Goal: Task Accomplishment & Management: Manage account settings

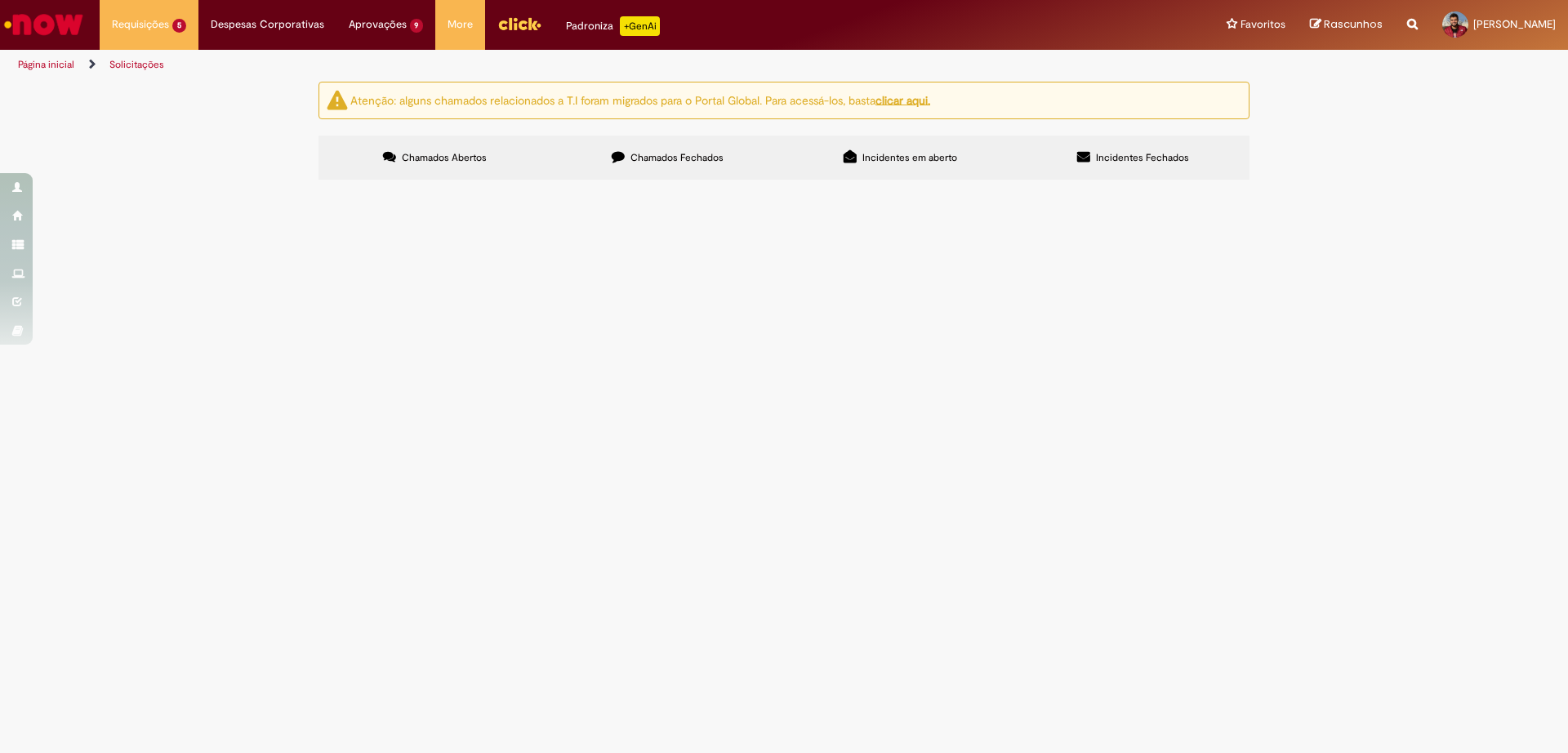
click at [0, 0] on span "Social – Solicitações Excepcionais FAHZ" at bounding box center [0, 0] width 0 height 0
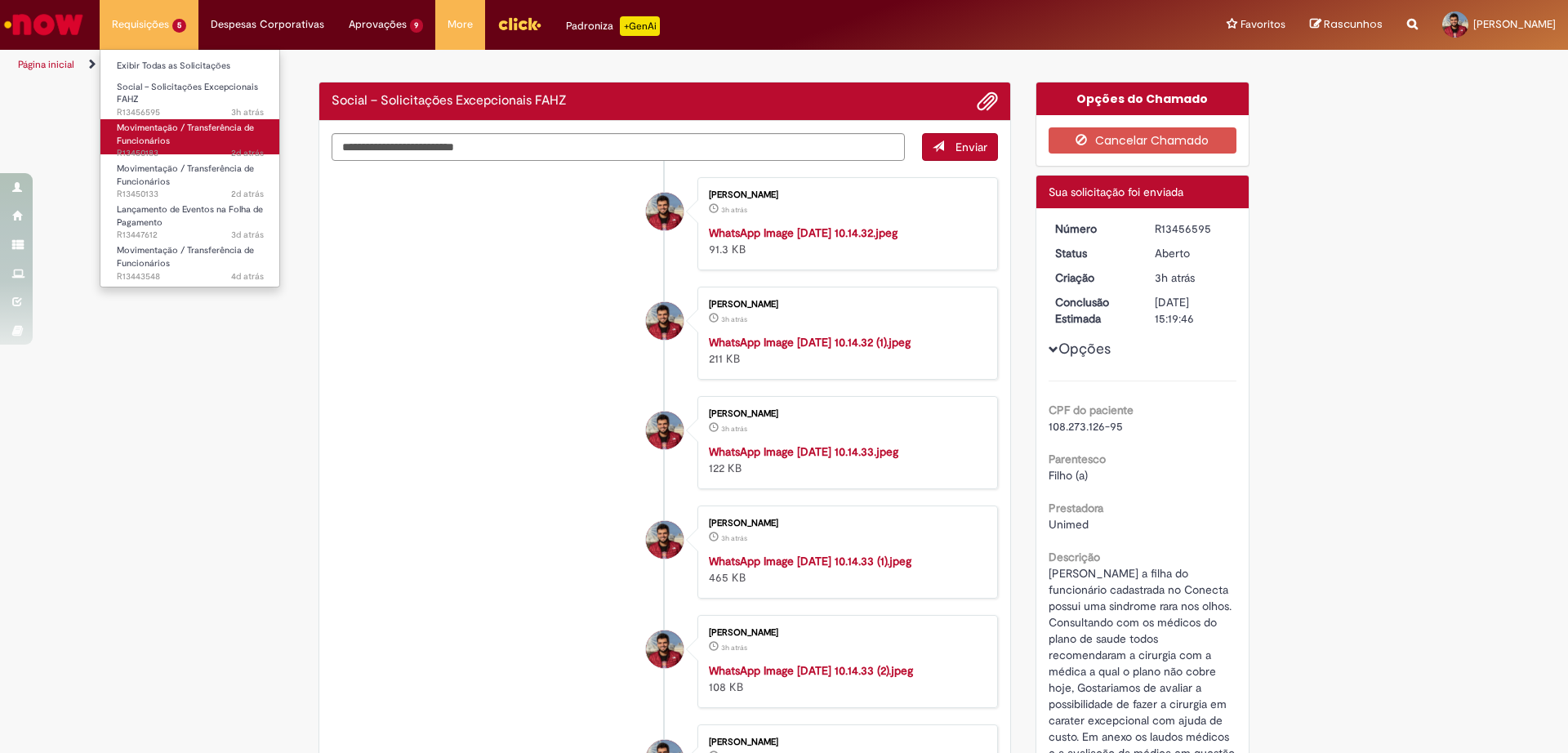
click at [130, 125] on span "Movimentação / Transferência de Funcionários" at bounding box center [185, 134] width 137 height 25
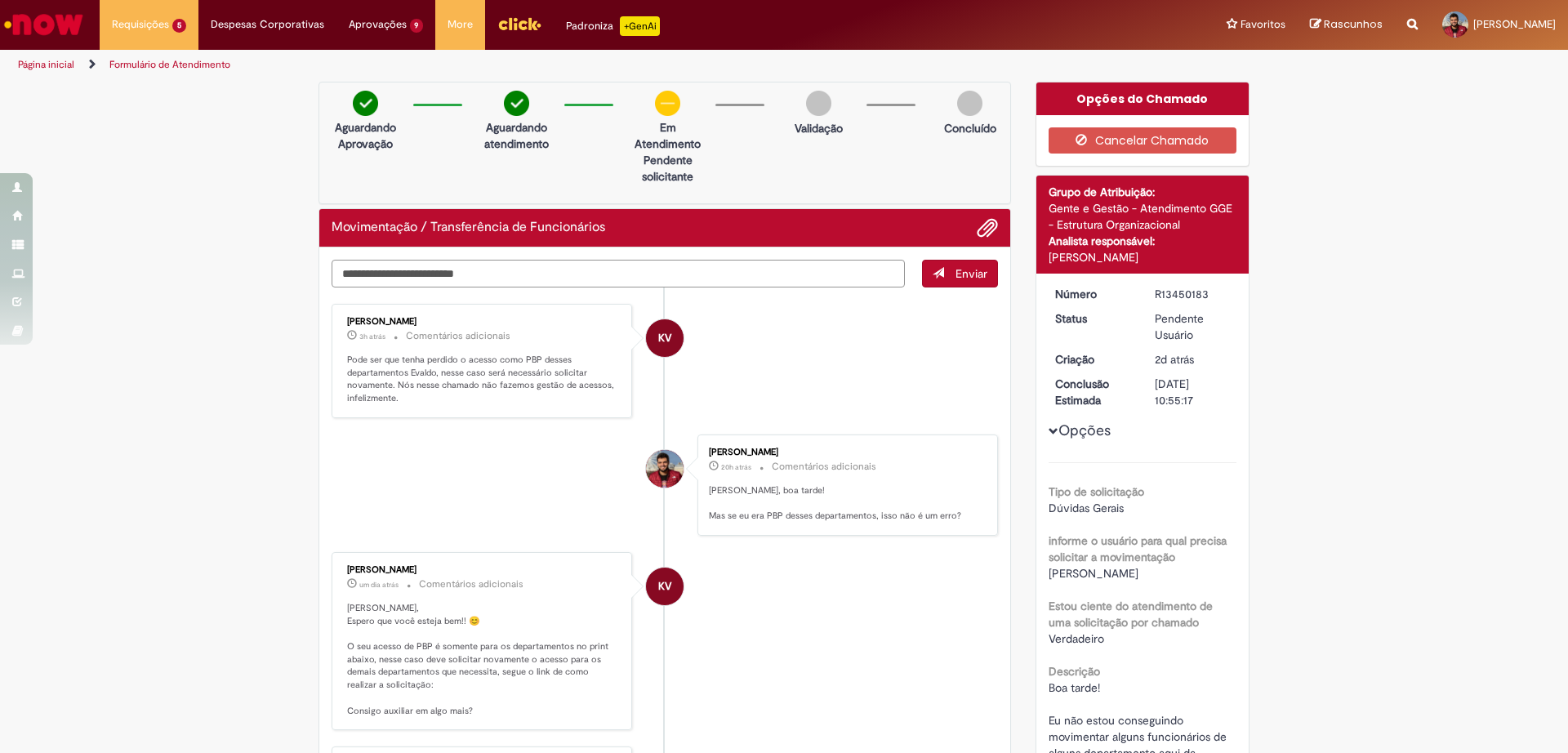
click at [540, 263] on textarea "Digite sua mensagem aqui..." at bounding box center [618, 274] width 574 height 27
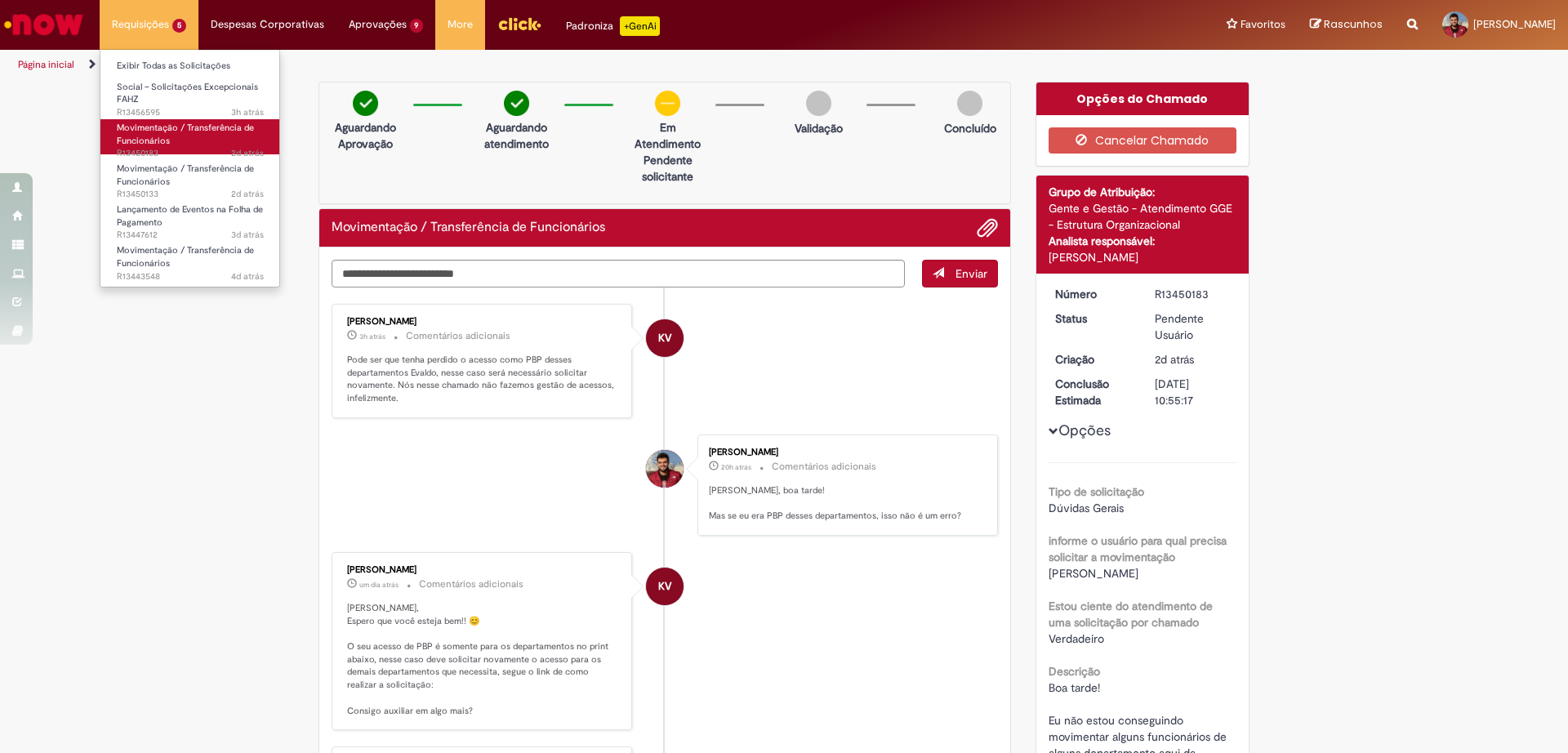
click at [163, 143] on span "Movimentação / Transferência de Funcionários" at bounding box center [185, 134] width 137 height 25
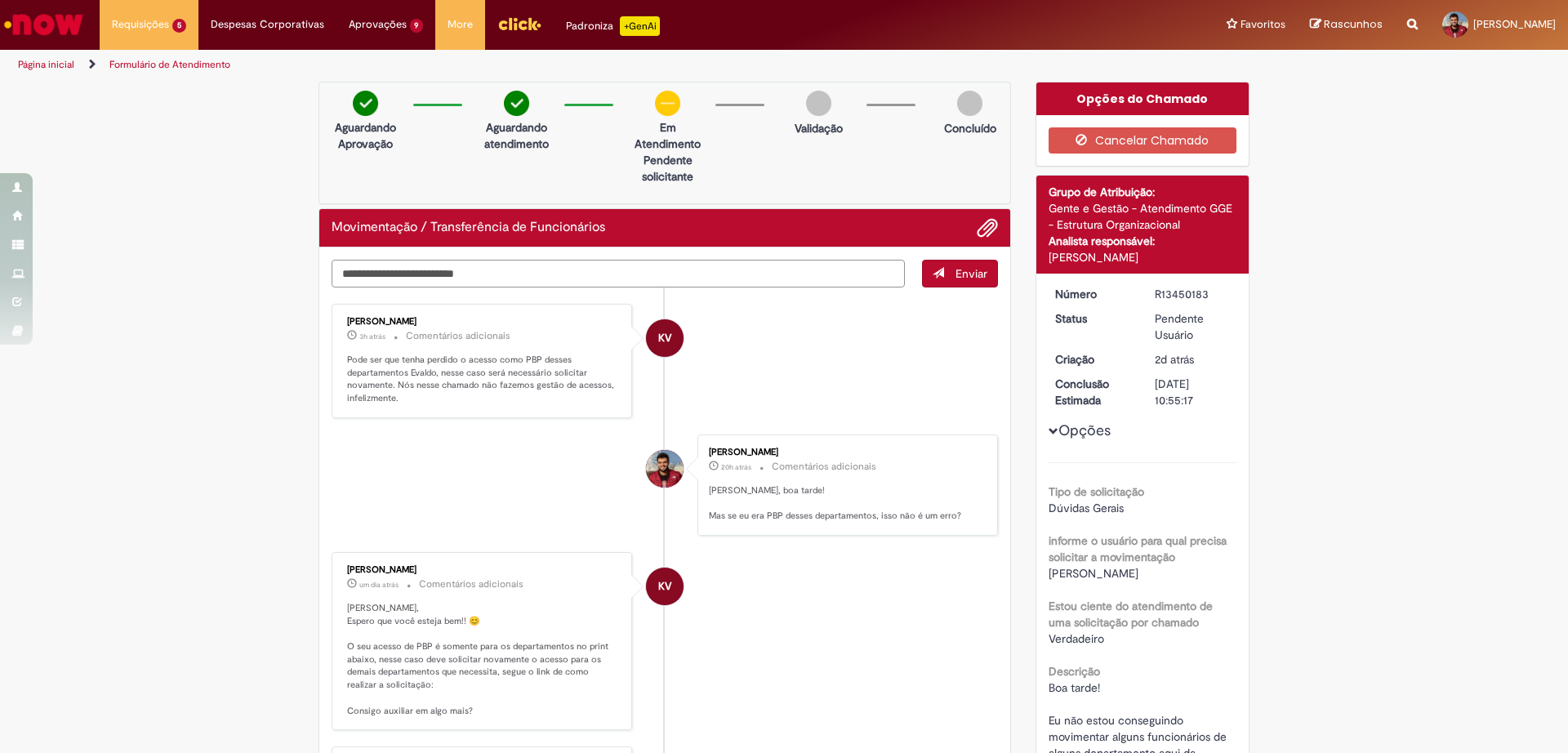
click at [449, 277] on textarea "Digite sua mensagem aqui..." at bounding box center [618, 274] width 574 height 27
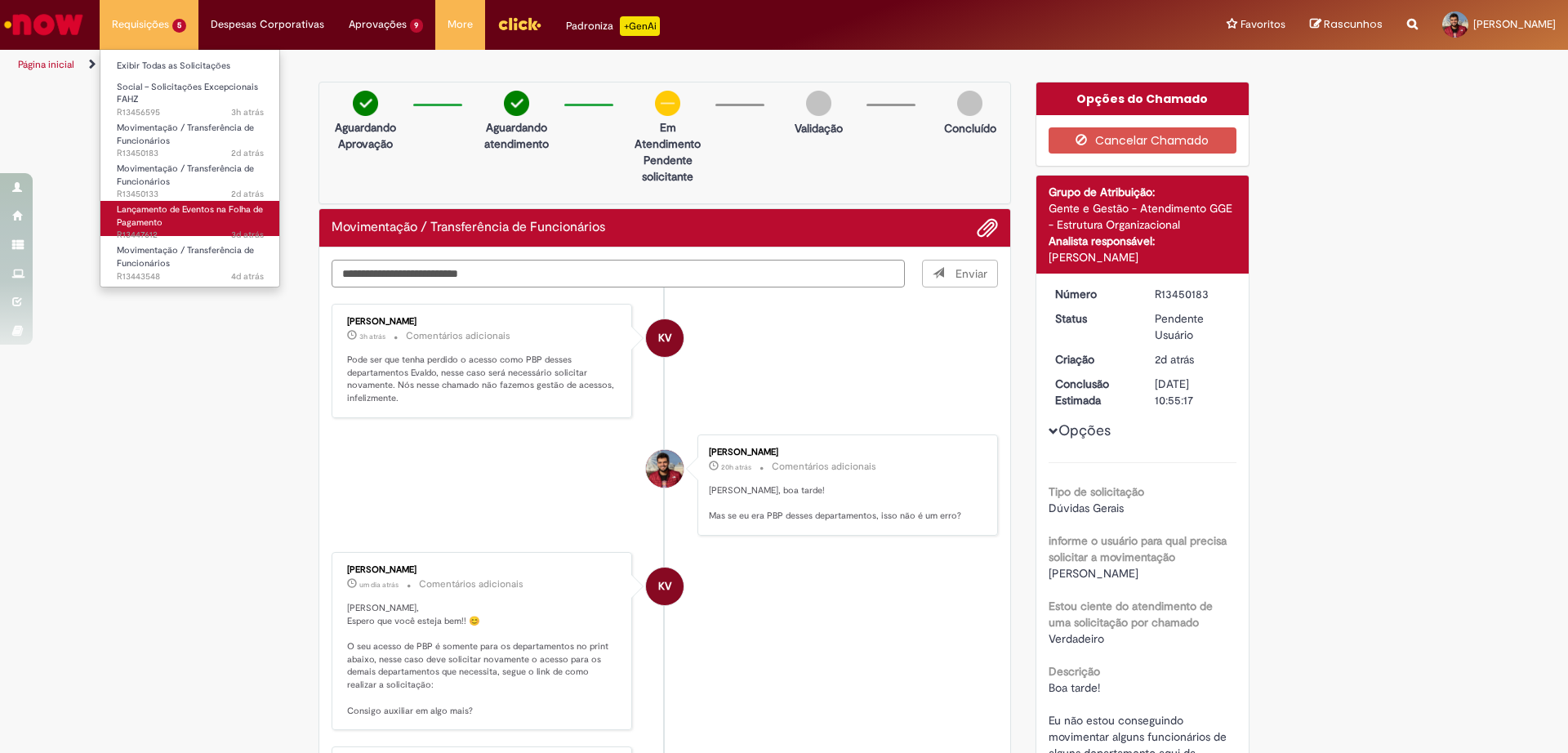
type textarea "**********"
click at [208, 219] on link "Lançamento de Eventos na Folha de Pagamento 3d atrás 3 dias atrás R13447612" at bounding box center [189, 219] width 179 height 35
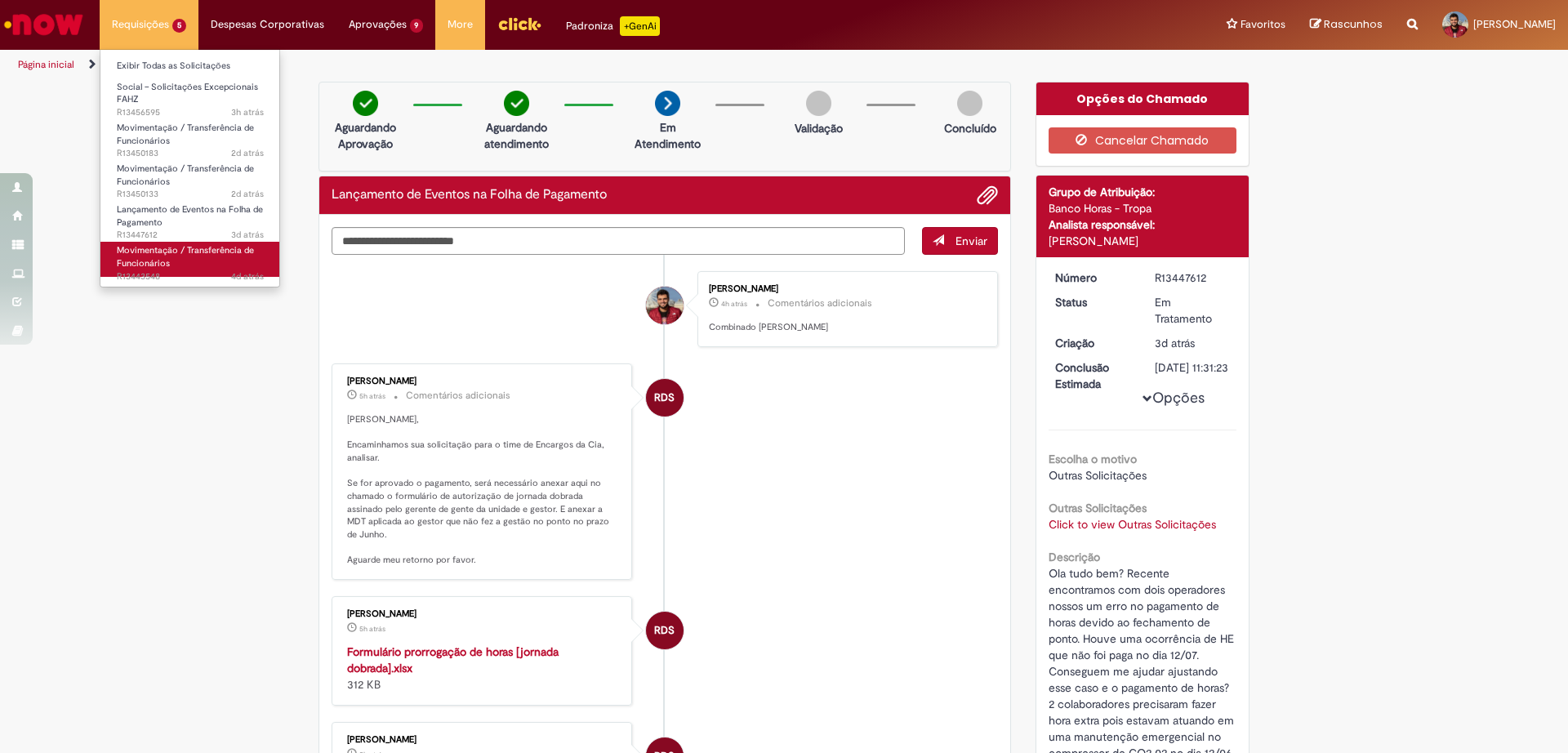
click at [151, 251] on span "Movimentação / Transferência de Funcionários" at bounding box center [185, 257] width 137 height 25
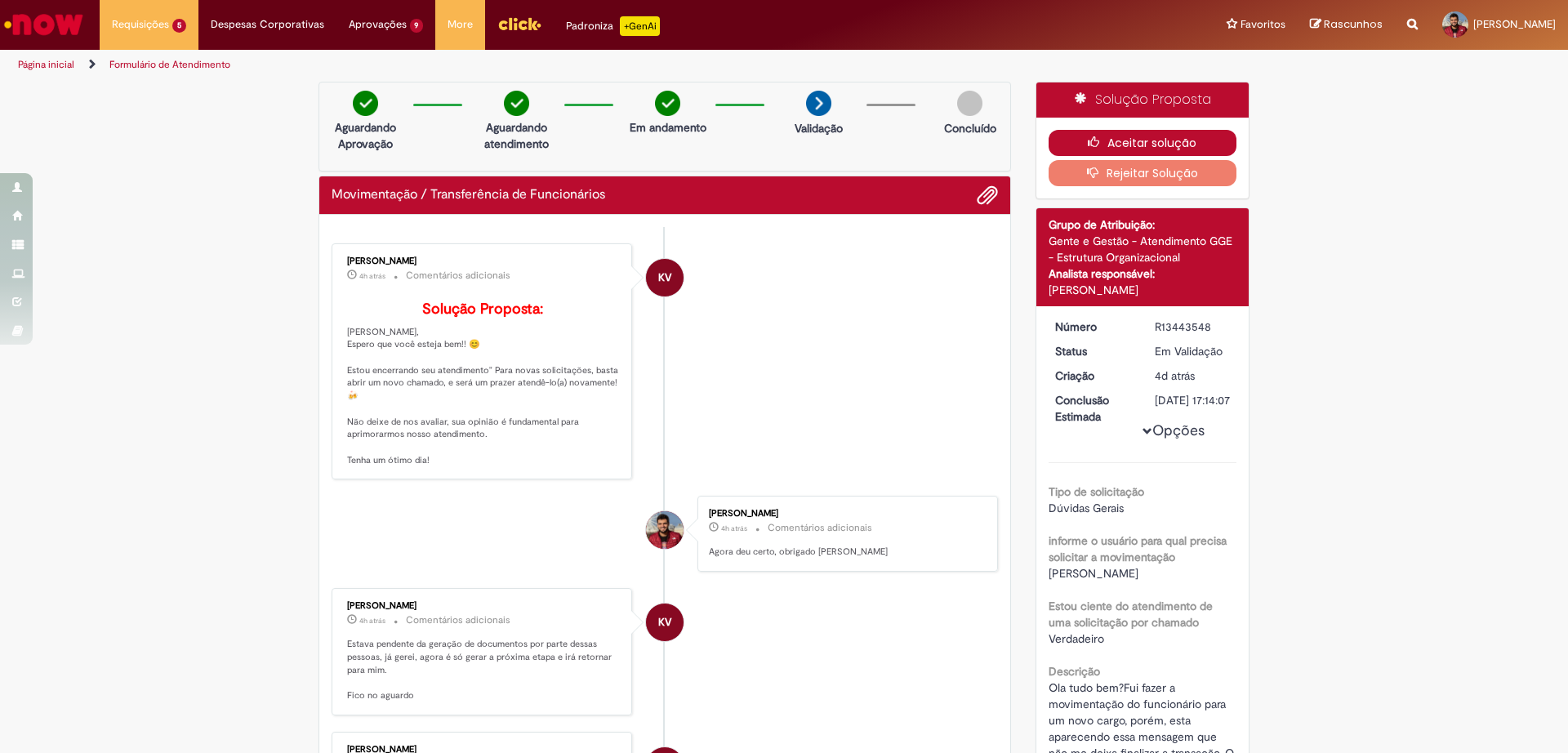
click at [1169, 147] on button "Aceitar solução" at bounding box center [1142, 142] width 188 height 26
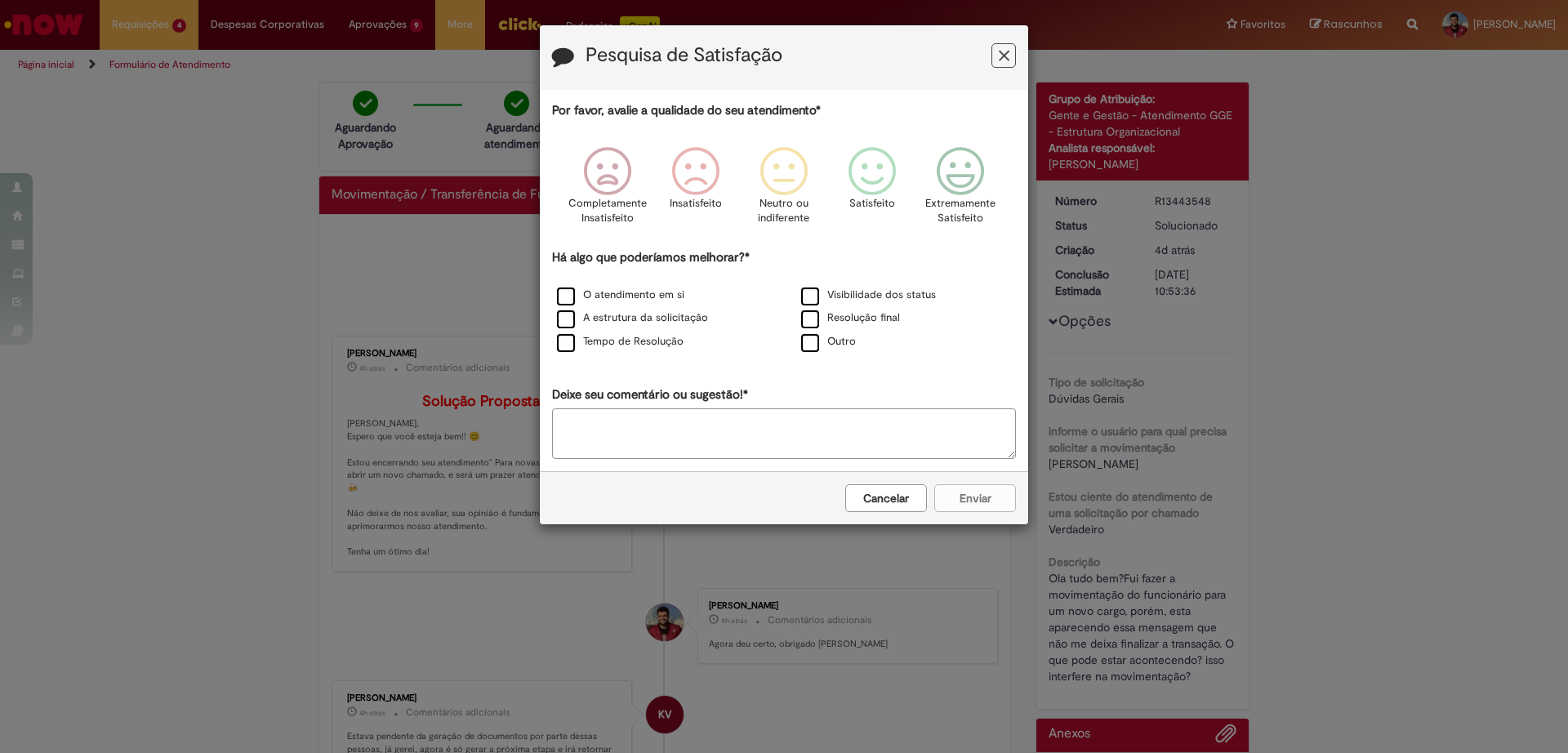
click at [1004, 62] on icon "Feedback" at bounding box center [1003, 55] width 11 height 17
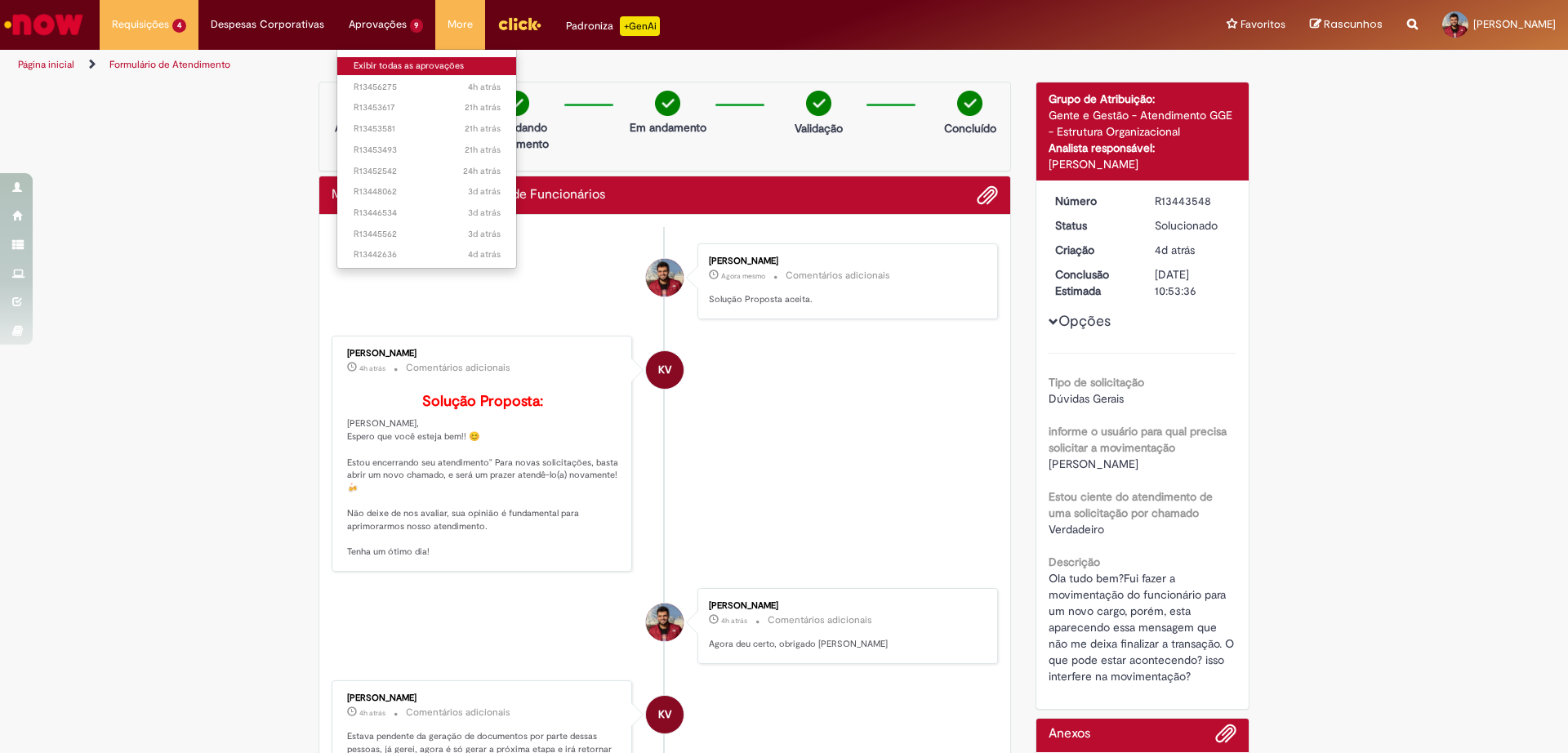
click at [398, 66] on link "Exibir todas as aprovações" at bounding box center [427, 66] width 179 height 18
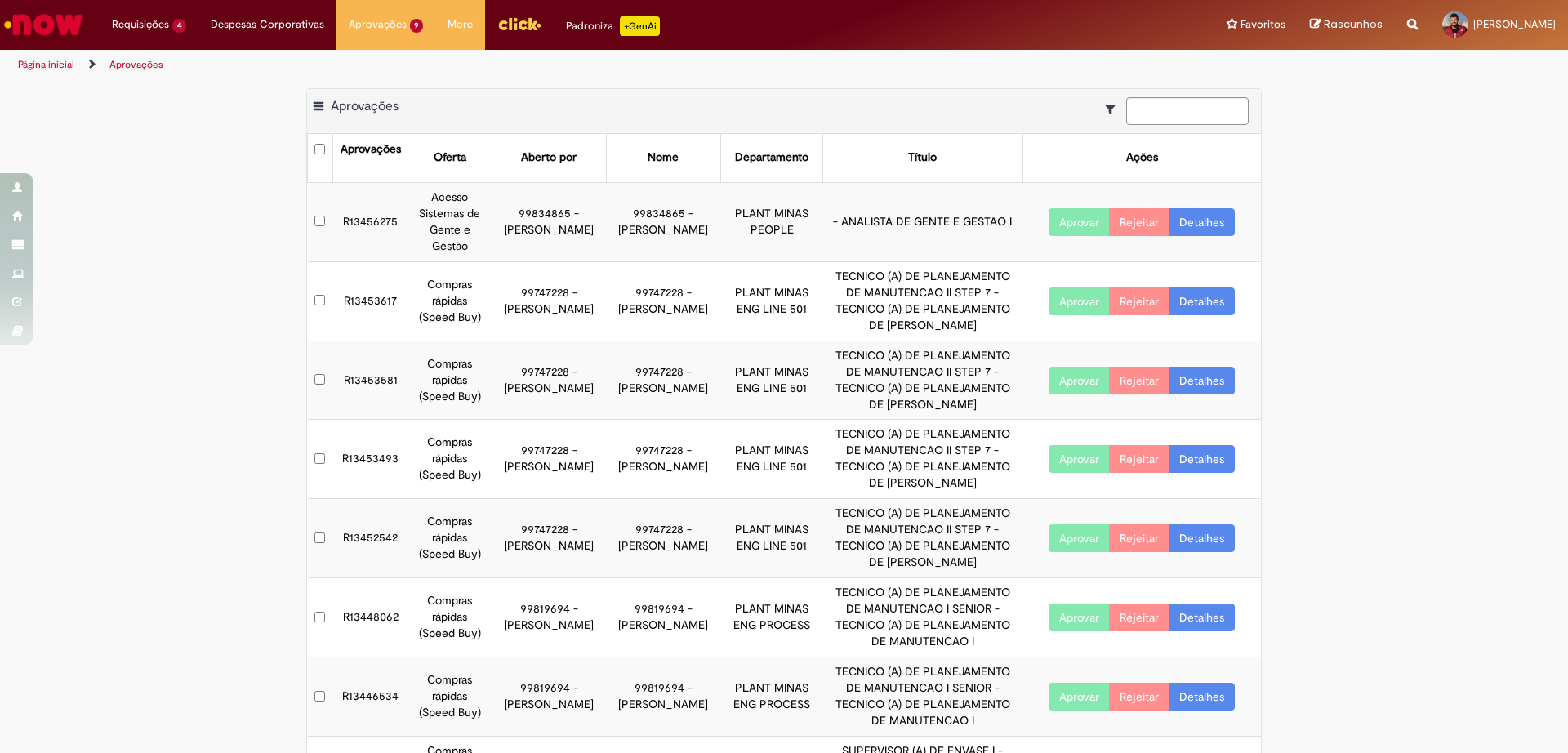
click at [1080, 218] on button "Aprovar" at bounding box center [1079, 222] width 61 height 27
